Goal: Task Accomplishment & Management: Manage account settings

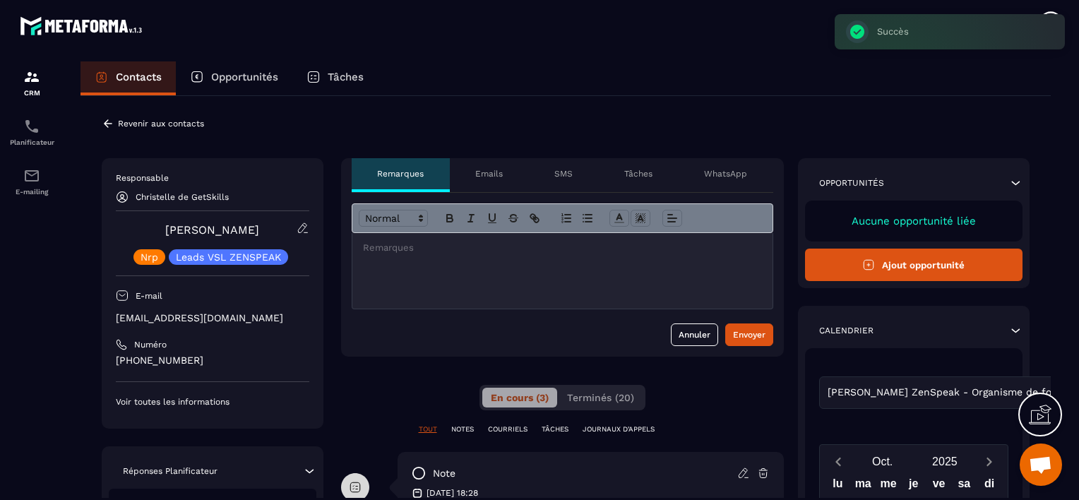
drag, startPoint x: 150, startPoint y: 256, endPoint x: 180, endPoint y: 251, distance: 30.6
click at [150, 256] on p "Nrp" at bounding box center [149, 257] width 18 height 10
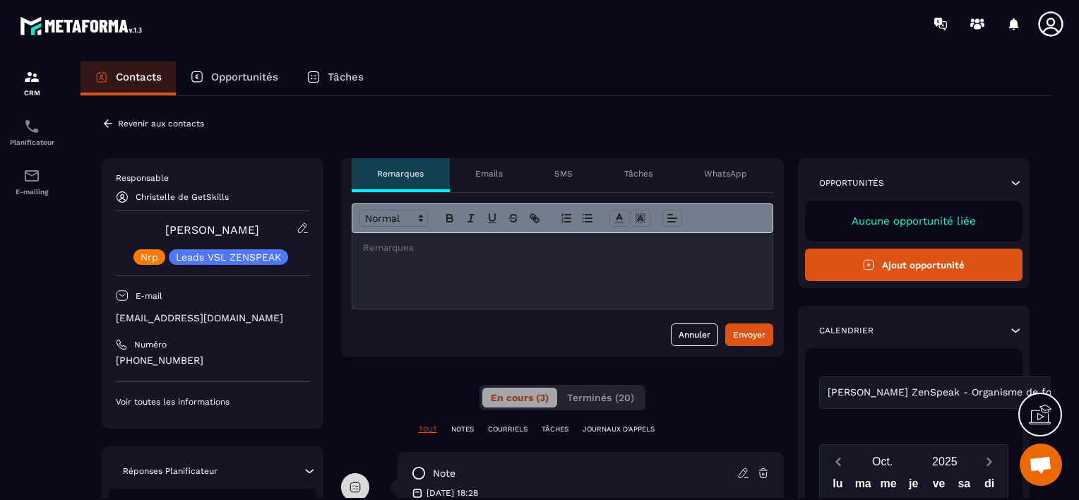
click at [308, 224] on icon at bounding box center [302, 228] width 13 height 13
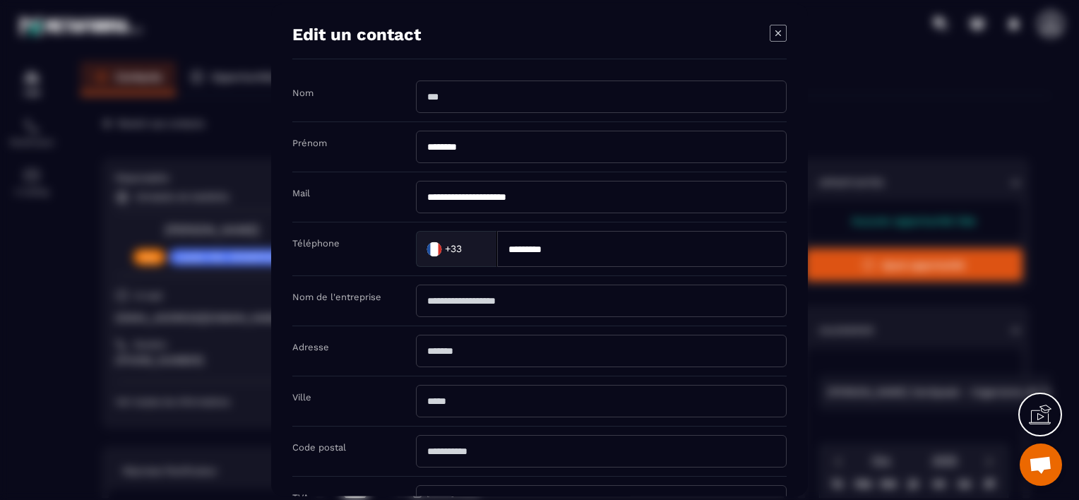
click at [778, 32] on icon "Modal window" at bounding box center [777, 33] width 17 height 17
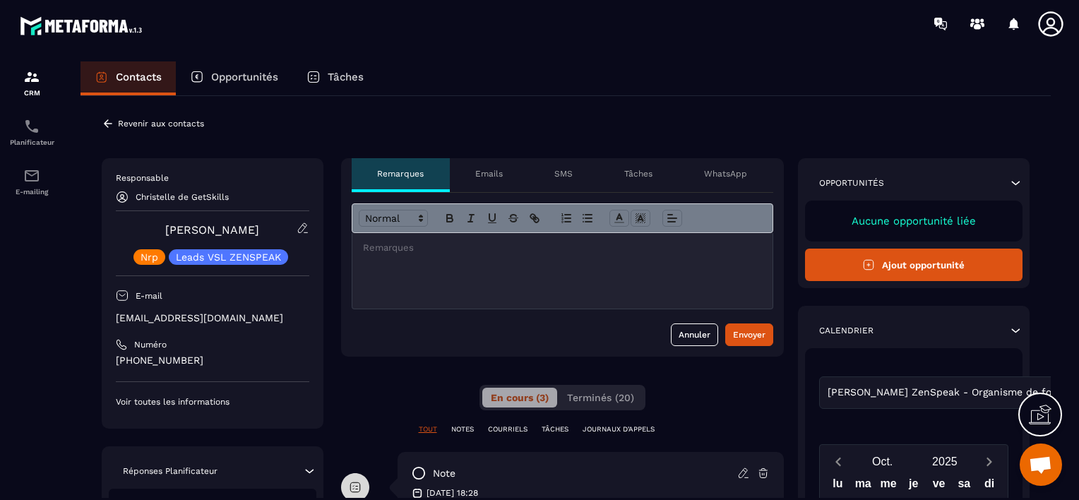
click at [148, 260] on p "Nrp" at bounding box center [149, 257] width 18 height 10
drag, startPoint x: 148, startPoint y: 260, endPoint x: 124, endPoint y: 251, distance: 25.7
click at [124, 251] on div "Nrp Leads VSL ZENSPEAK" at bounding box center [212, 257] width 193 height 16
click at [140, 128] on p "Revenir aux contacts" at bounding box center [161, 124] width 86 height 10
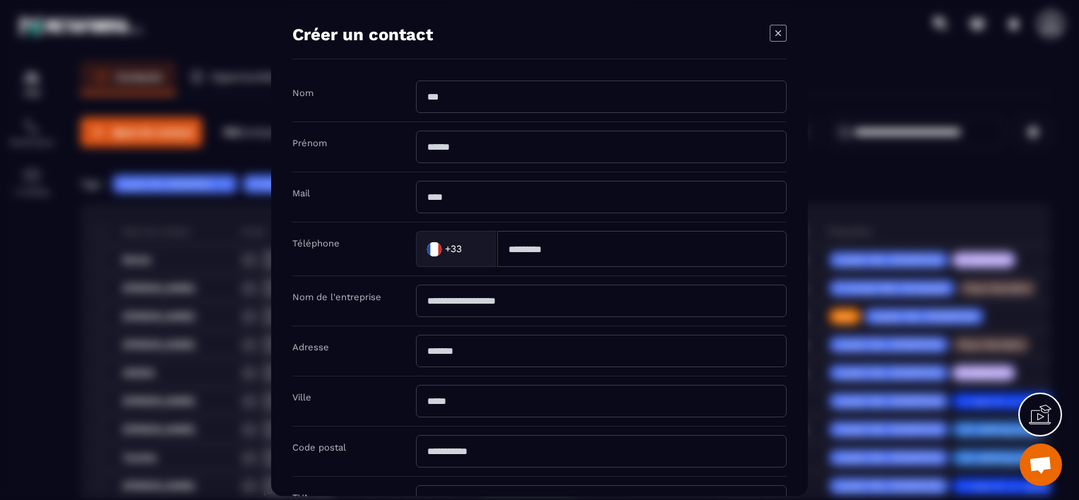
click at [776, 35] on icon "Modal window" at bounding box center [778, 33] width 6 height 6
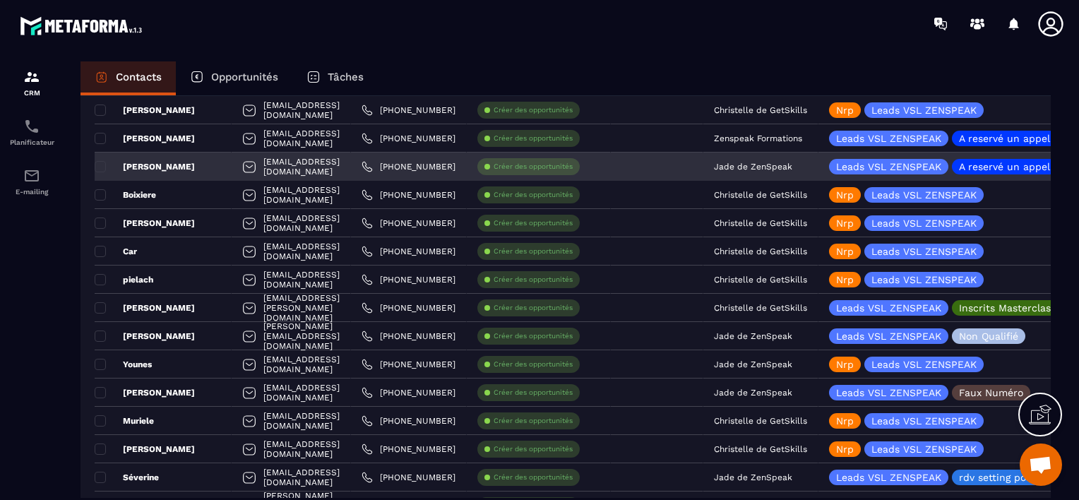
scroll to position [2047, 0]
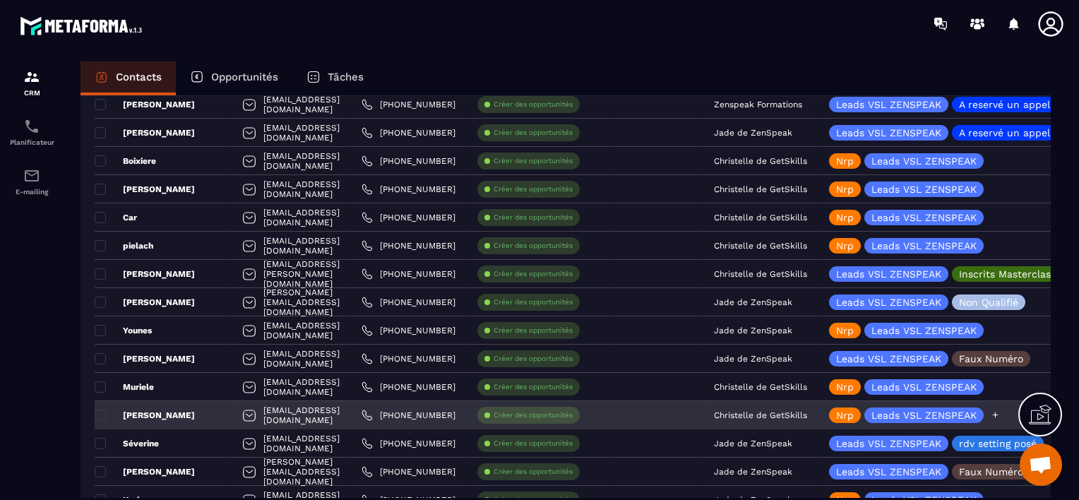
click at [860, 414] on div "Nrp" at bounding box center [845, 415] width 32 height 16
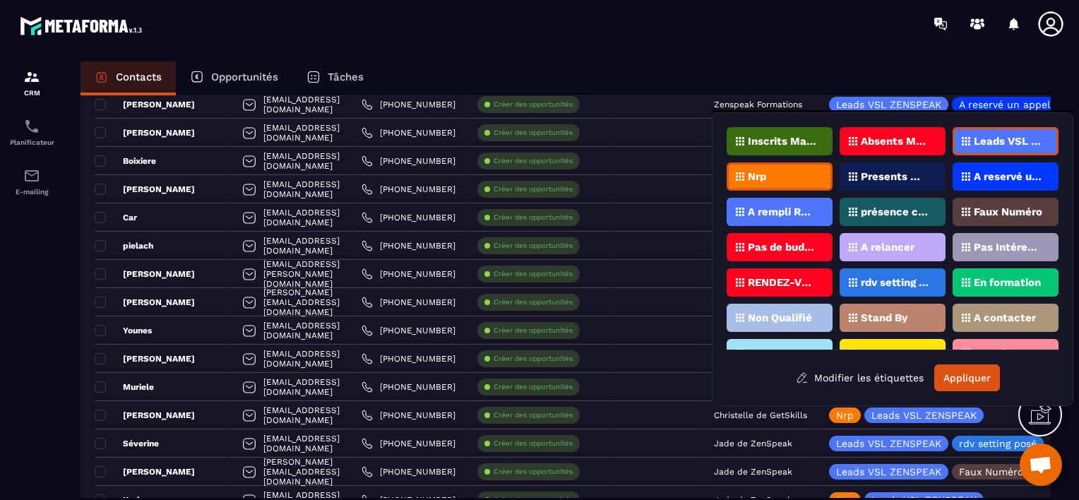
click at [802, 173] on div "Nrp" at bounding box center [779, 176] width 106 height 28
click at [875, 248] on div "A relancer" at bounding box center [892, 247] width 106 height 28
click at [968, 376] on button "Appliquer" at bounding box center [967, 377] width 66 height 27
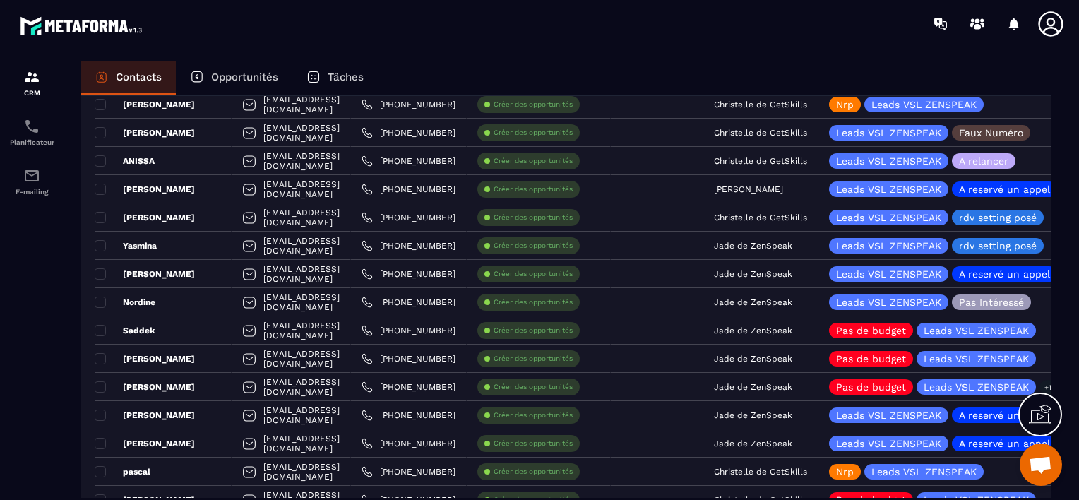
scroll to position [0, 0]
